Goal: Task Accomplishment & Management: Use online tool/utility

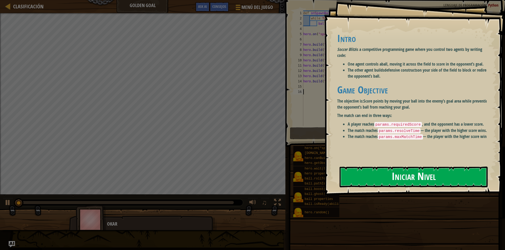
click at [375, 173] on button "Iniciar Nivel" at bounding box center [413, 177] width 148 height 21
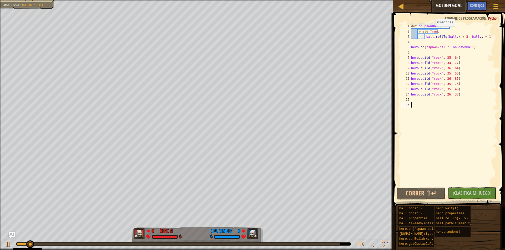
click at [433, 32] on div "def onSpawnBall ( ball ) : while True : ball . rollTo ( ball . x + 3 , ball . y…" at bounding box center [453, 110] width 87 height 173
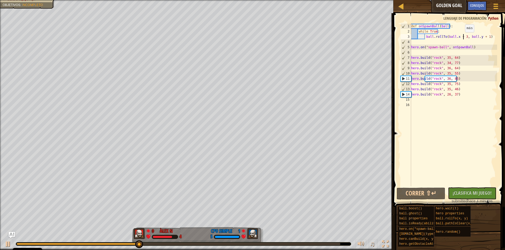
click at [462, 38] on div "def onSpawnBall ( ball ) : while True : ball . rollTo ( ball . x + 3 , ball . y…" at bounding box center [453, 110] width 87 height 173
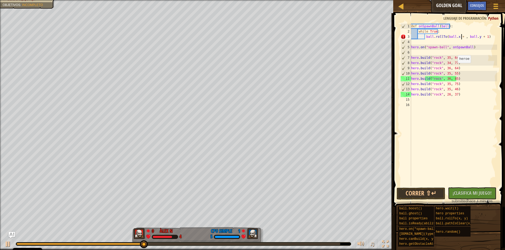
scroll to position [2, 5]
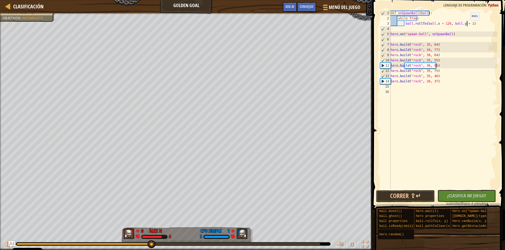
click at [467, 25] on div "def onSpawnBall ( ball ) : while True : ball . rollTo ( ball . x + 126 , ball .…" at bounding box center [443, 105] width 108 height 189
click at [402, 199] on button "Correr ⇧↵" at bounding box center [405, 197] width 59 height 12
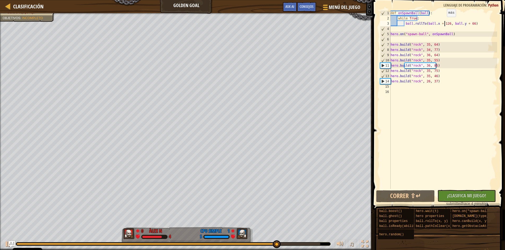
click at [444, 22] on div "def onSpawnBall ( ball ) : while True : ball . rollTo ( ball . x + 126 , ball .…" at bounding box center [443, 105] width 108 height 189
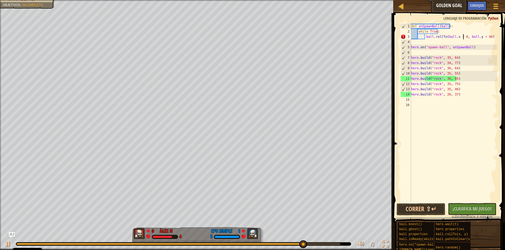
scroll to position [2, 4]
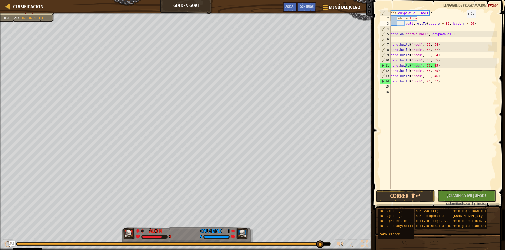
click at [464, 23] on div "def onSpawnBall ( ball ) : while True : ball . rollTo ( ball . x + 82 , ball . …" at bounding box center [443, 105] width 108 height 189
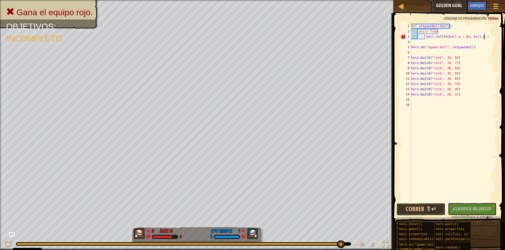
scroll to position [2, 6]
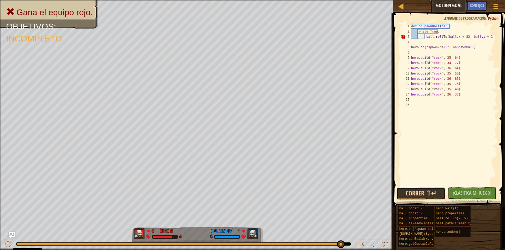
click at [419, 188] on button "Correr ⇧↵" at bounding box center [420, 194] width 48 height 12
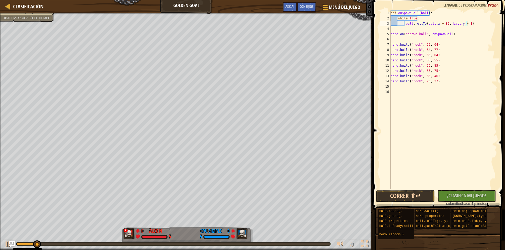
type textarea "ball.rollTo(ball.x + 82, ball.y + 1)"
click at [401, 196] on button "Correr ⇧↵" at bounding box center [405, 197] width 59 height 12
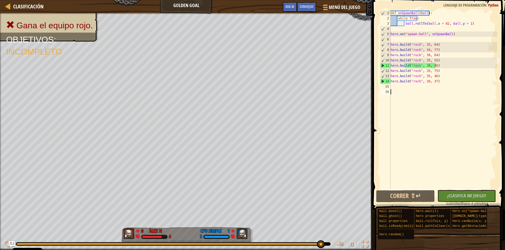
click at [440, 169] on div "def onSpawnBall ( ball ) : while True : ball . rollTo ( ball . x + 82 , ball . …" at bounding box center [443, 105] width 108 height 189
